Goal: Task Accomplishment & Management: Manage account settings

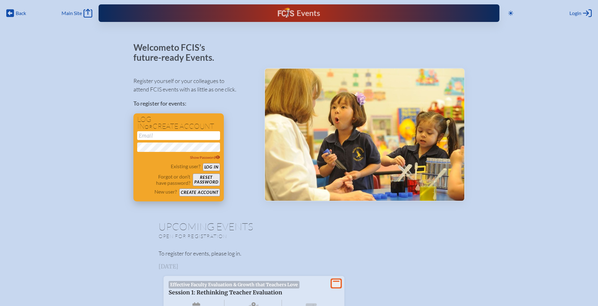
type input "[EMAIL_ADDRESS][DOMAIN_NAME]"
click at [214, 168] on button "Log in" at bounding box center [211, 167] width 17 height 8
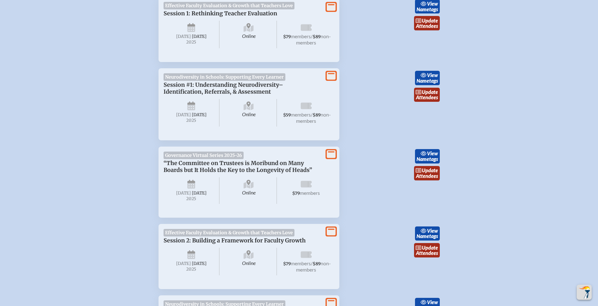
scroll to position [251, 0]
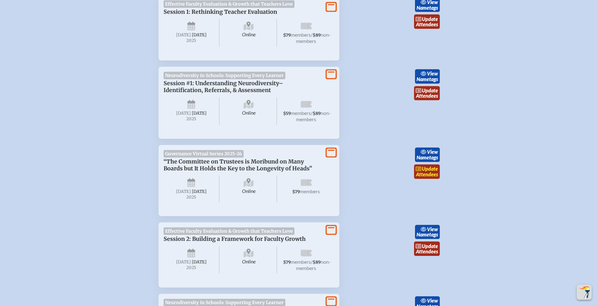
click at [429, 179] on link "update Attendees" at bounding box center [427, 172] width 26 height 14
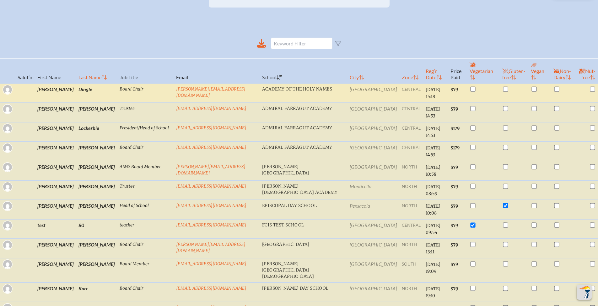
scroll to position [20, 0]
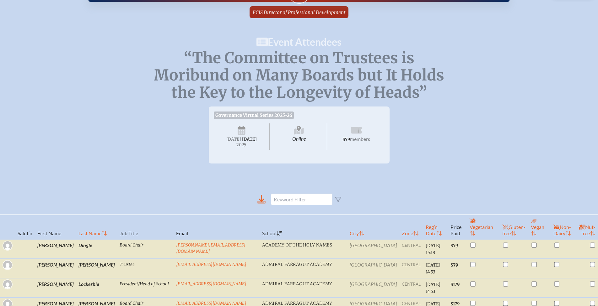
click at [261, 202] on icon at bounding box center [261, 198] width 6 height 7
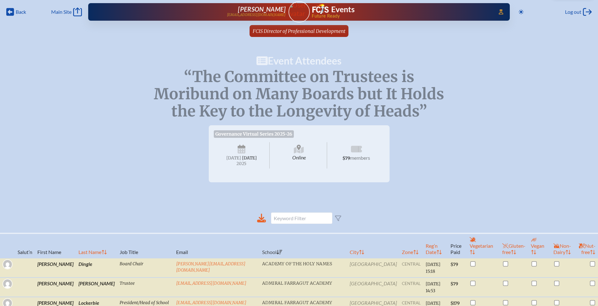
scroll to position [0, 0]
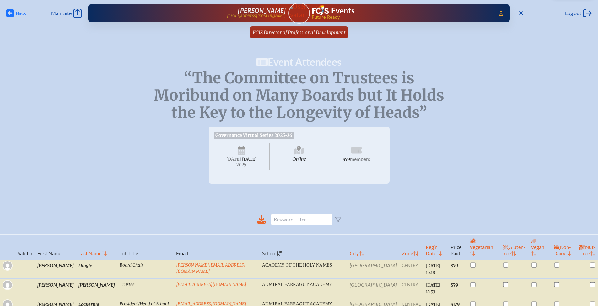
click at [10, 13] on icon "Back" at bounding box center [10, 13] width 8 height 9
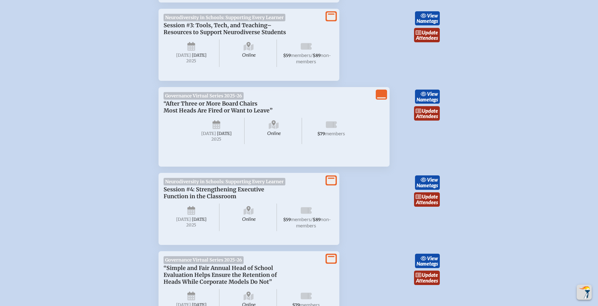
scroll to position [764, 0]
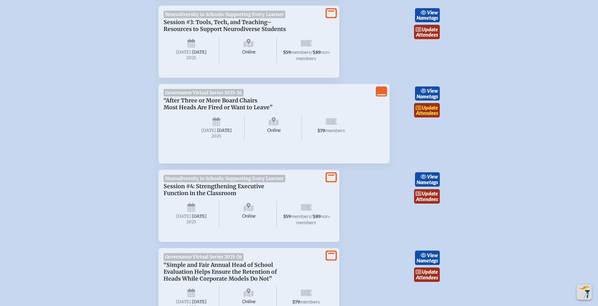
click at [426, 118] on link "update Attendees" at bounding box center [427, 110] width 26 height 14
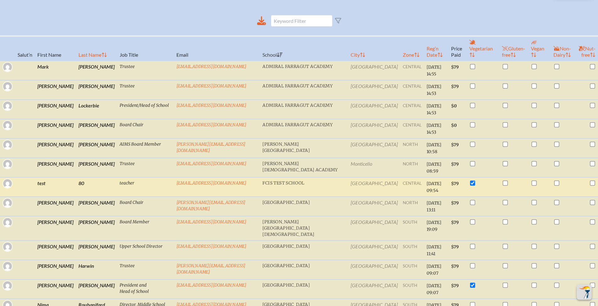
scroll to position [208, 0]
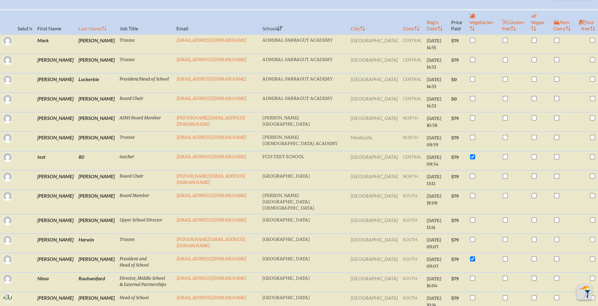
click at [76, 24] on th "Last Name" at bounding box center [96, 22] width 41 height 25
checkbox input "true"
checkbox input "false"
checkbox input "true"
checkbox input "false"
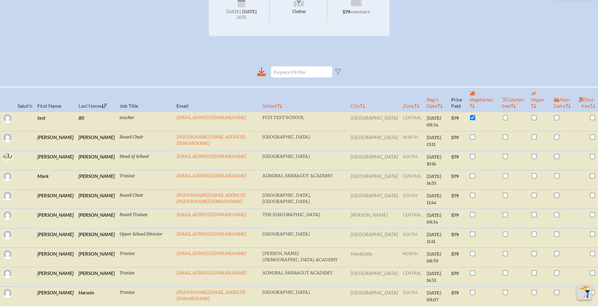
scroll to position [0, 0]
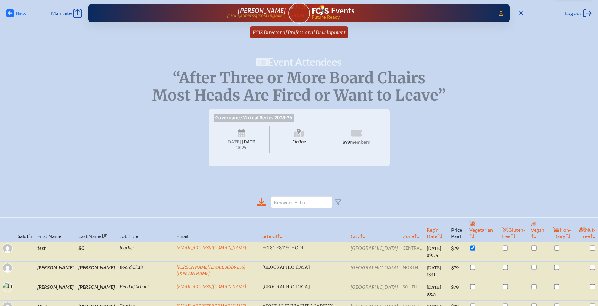
click at [16, 13] on span "Back" at bounding box center [21, 13] width 10 height 6
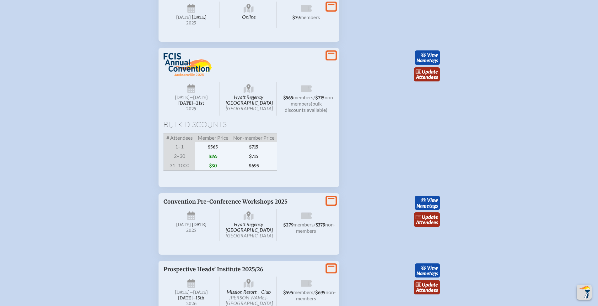
scroll to position [1075, 0]
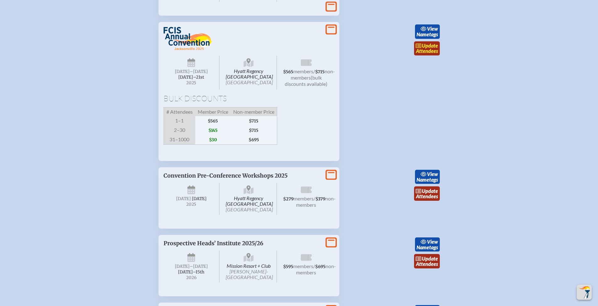
click at [431, 49] on span "update" at bounding box center [430, 46] width 16 height 6
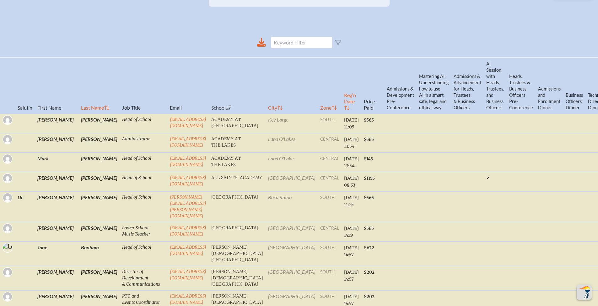
scroll to position [211, 0]
click at [78, 114] on th "Last Name" at bounding box center [98, 86] width 41 height 56
checkbox input "false"
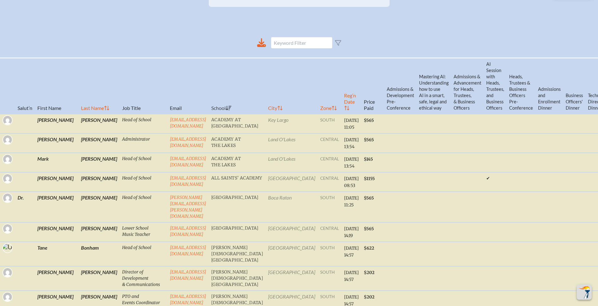
checkbox input "false"
checkbox input "true"
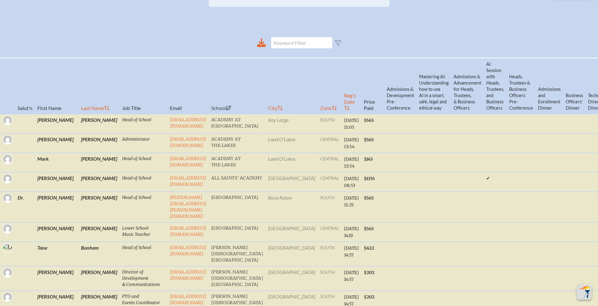
checkbox input "true"
checkbox input "false"
checkbox input "true"
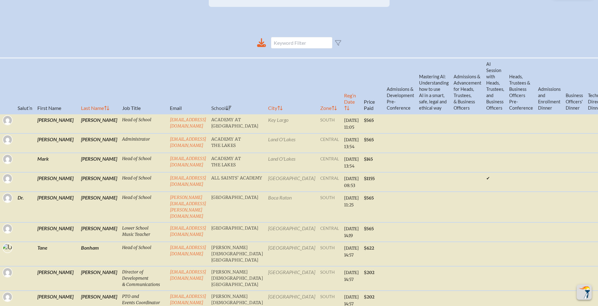
checkbox input "true"
checkbox input "false"
checkbox input "true"
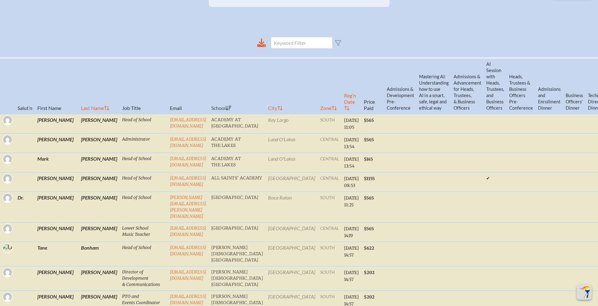
checkbox input "true"
checkbox input "false"
checkbox input "true"
checkbox input "false"
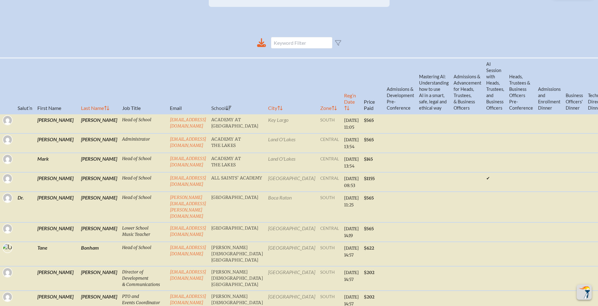
checkbox input "false"
checkbox input "true"
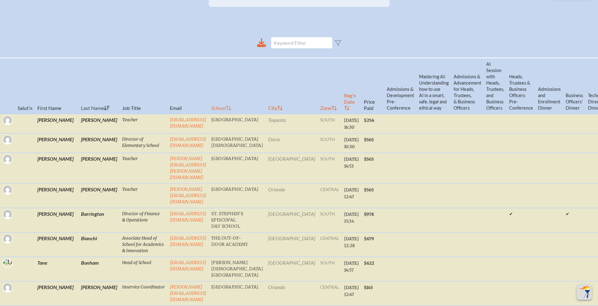
click at [231, 110] on icon at bounding box center [228, 108] width 5 height 4
checkbox input "true"
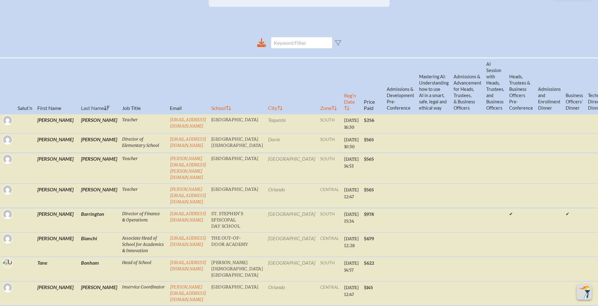
checkbox input "true"
checkbox input "false"
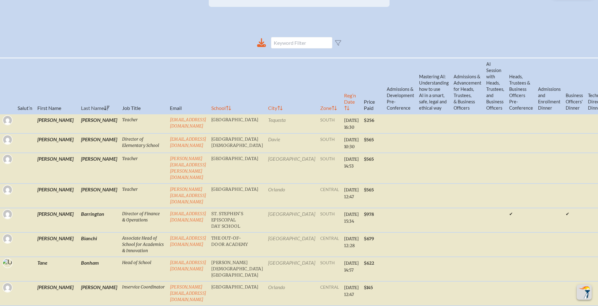
checkbox input "true"
checkbox input "false"
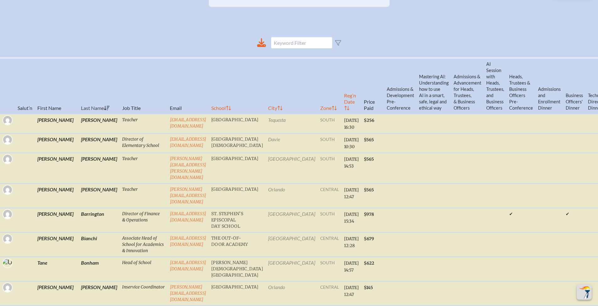
checkbox input "false"
checkbox input "true"
checkbox input "false"
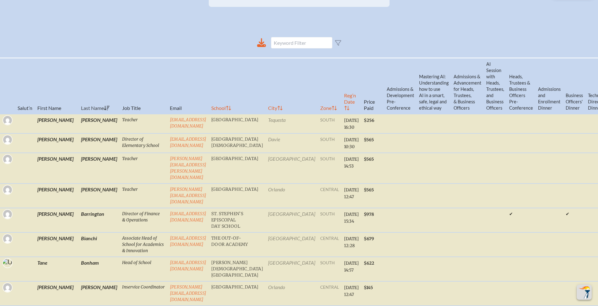
checkbox input "true"
checkbox input "false"
checkbox input "true"
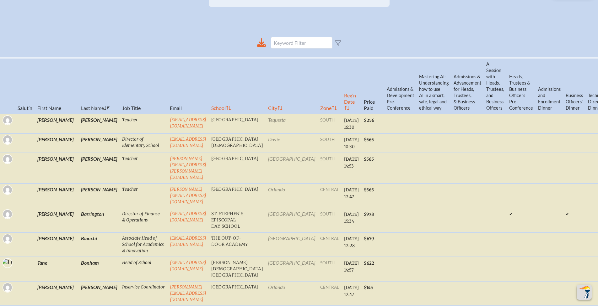
checkbox input "true"
checkbox input "false"
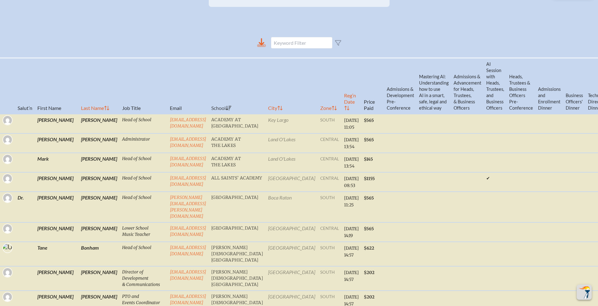
click at [263, 45] on icon at bounding box center [261, 41] width 6 height 7
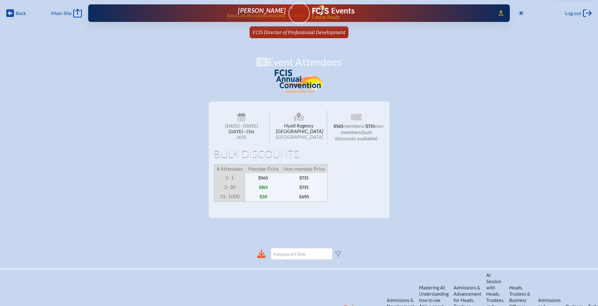
scroll to position [220, 0]
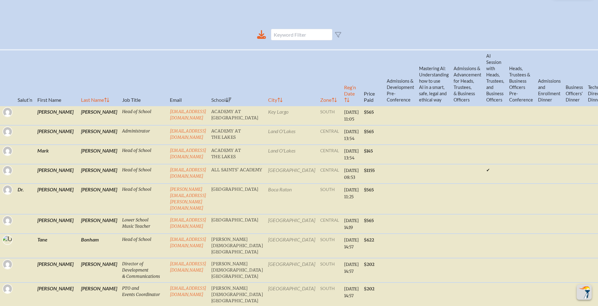
click at [341, 103] on th "Reg’n Date" at bounding box center [351, 78] width 20 height 56
checkbox input "false"
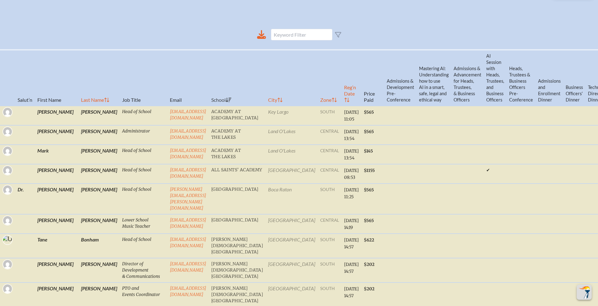
checkbox input "true"
checkbox input "false"
checkbox input "true"
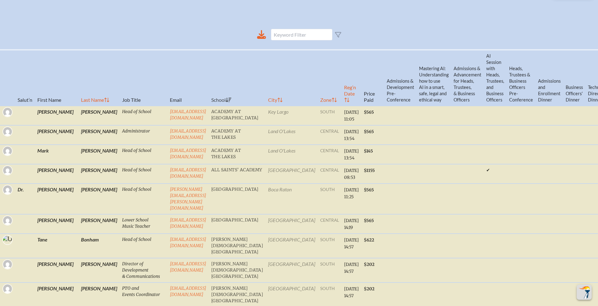
checkbox input "true"
checkbox input "false"
checkbox input "true"
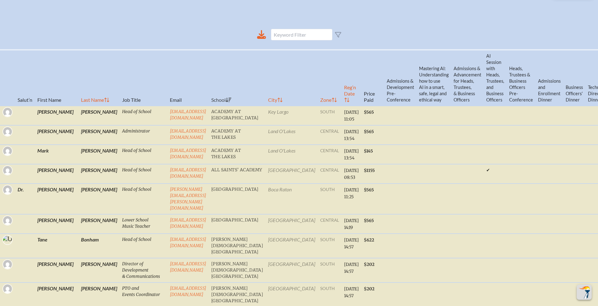
checkbox input "true"
checkbox input "false"
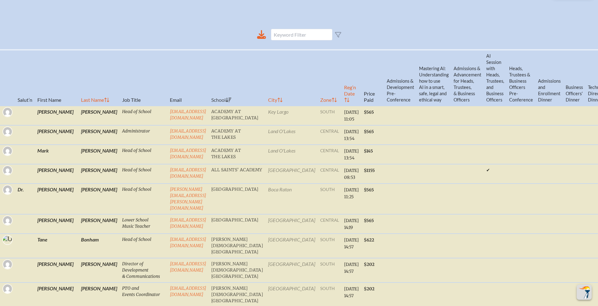
checkbox input "false"
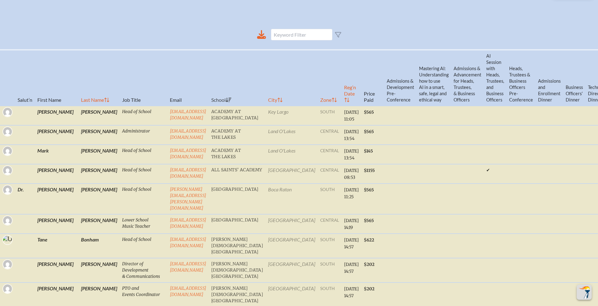
checkbox input "true"
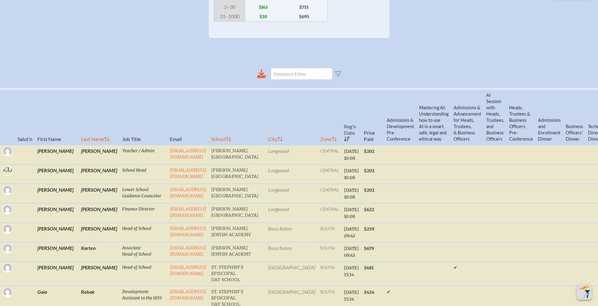
scroll to position [253, 0]
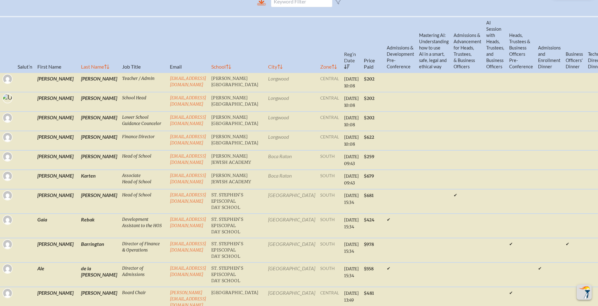
click at [265, 6] on icon at bounding box center [261, 1] width 9 height 9
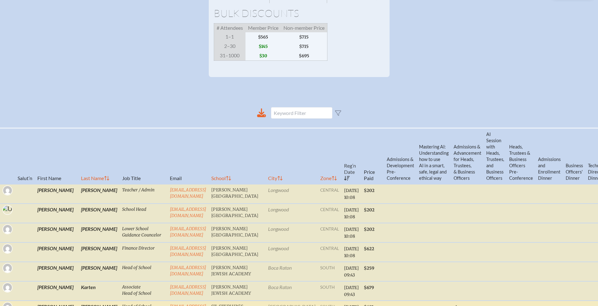
scroll to position [215, 0]
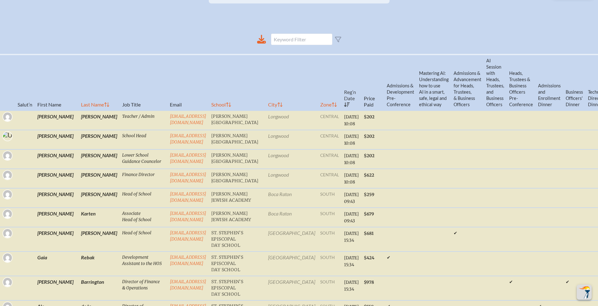
click at [237, 111] on th "School" at bounding box center [237, 83] width 57 height 56
checkbox input "true"
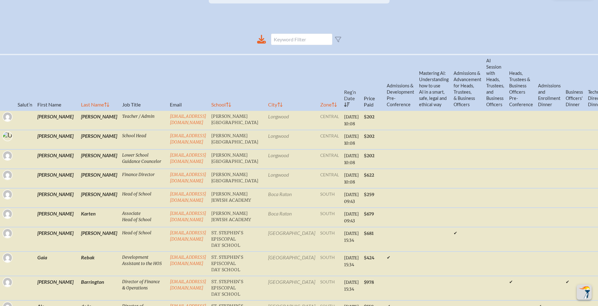
checkbox input "false"
checkbox input "true"
checkbox input "false"
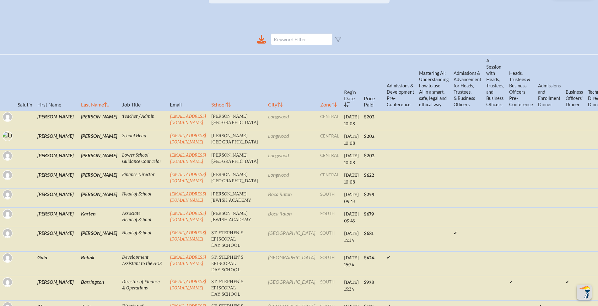
checkbox input "false"
checkbox input "true"
checkbox input "false"
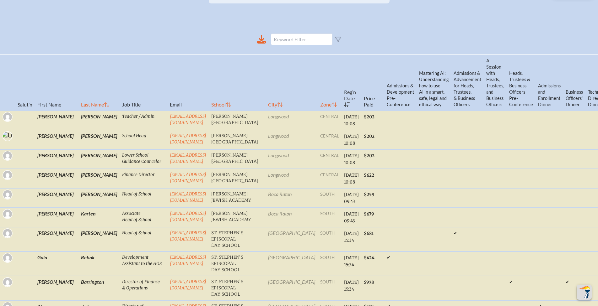
checkbox input "false"
checkbox input "true"
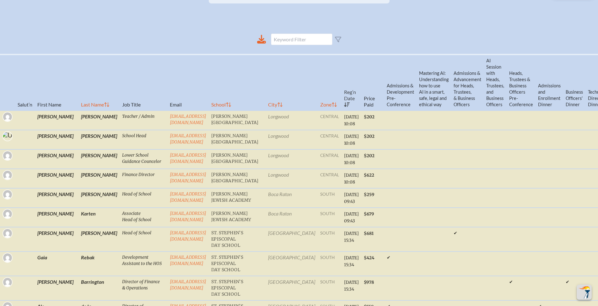
checkbox input "true"
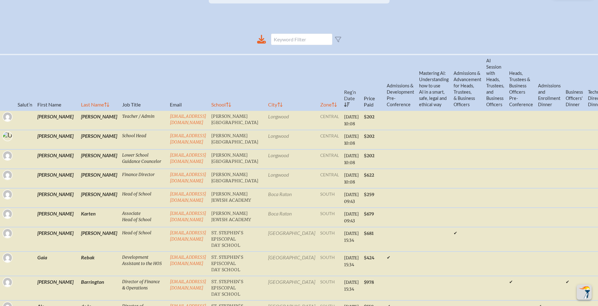
checkbox input "false"
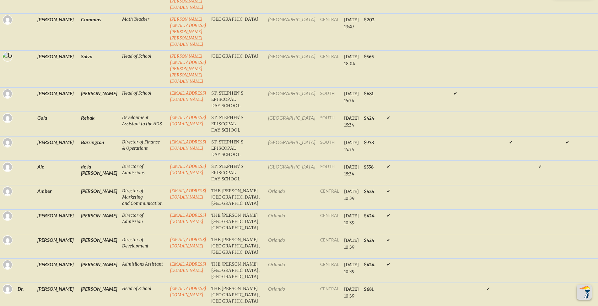
scroll to position [1801, 0]
